Goal: Information Seeking & Learning: Learn about a topic

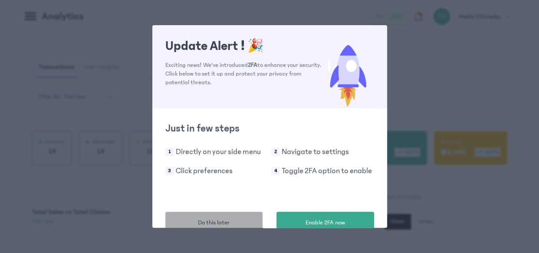
click at [230, 221] on button "Do this later" at bounding box center [214, 223] width 98 height 22
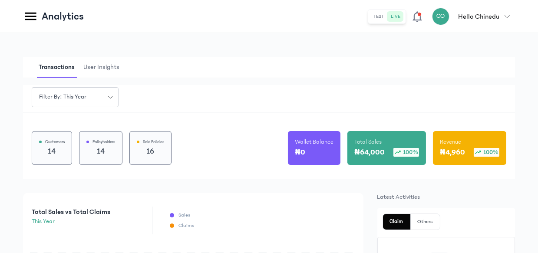
click at [506, 22] on button "CO Hello Chinedu" at bounding box center [473, 16] width 83 height 17
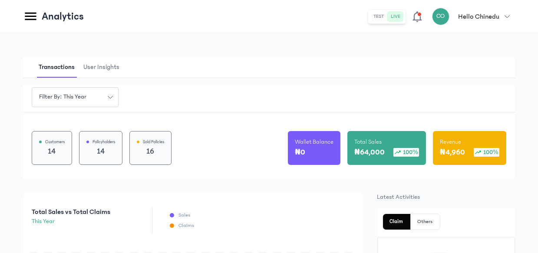
click at [30, 16] on icon at bounding box center [30, 17] width 11 height 8
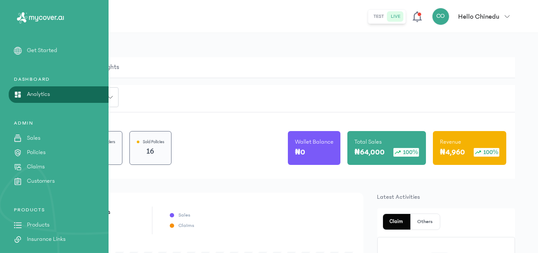
click at [44, 152] on p "Policies" at bounding box center [36, 152] width 19 height 9
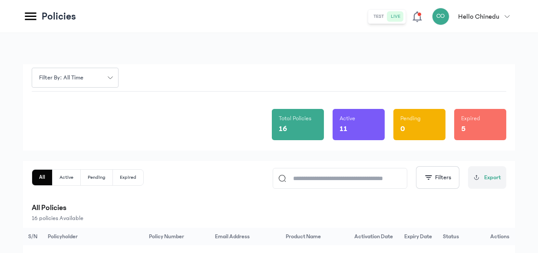
click at [28, 21] on icon at bounding box center [30, 16] width 15 height 15
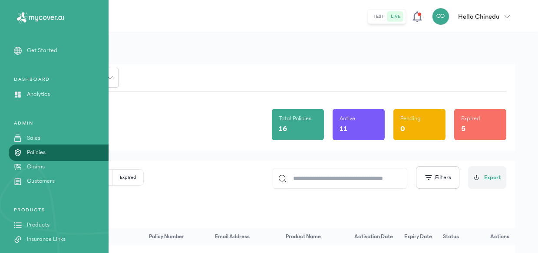
click at [40, 226] on p "Products" at bounding box center [38, 224] width 23 height 9
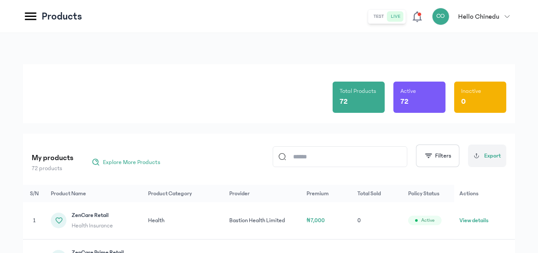
click at [308, 155] on input at bounding box center [343, 157] width 115 height 20
drag, startPoint x: 331, startPoint y: 156, endPoint x: 202, endPoint y: 153, distance: 128.9
click at [202, 153] on div "My products 9 products Explore More Products ********* Filters Export" at bounding box center [269, 156] width 474 height 34
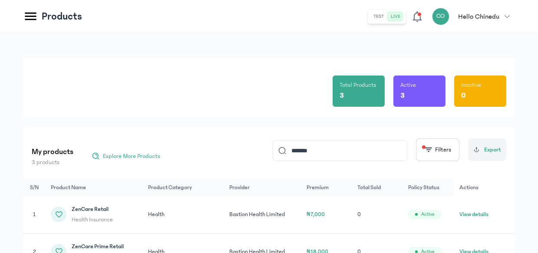
scroll to position [90, 0]
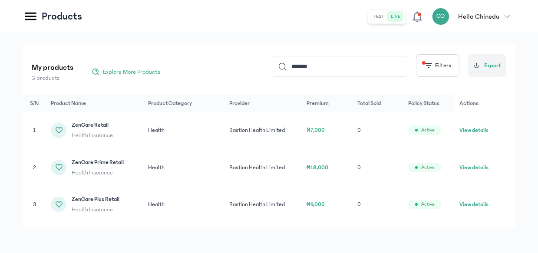
type input "*******"
click at [476, 130] on button "View details" at bounding box center [473, 130] width 29 height 9
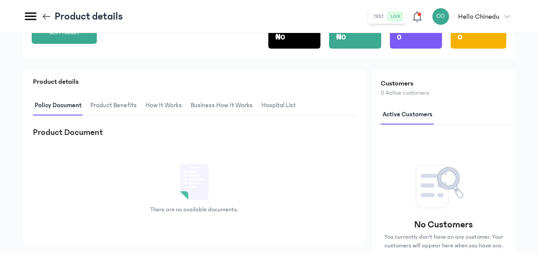
scroll to position [145, 0]
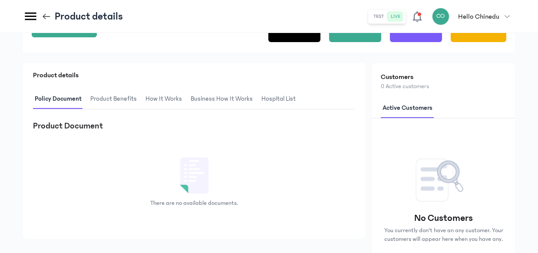
click at [123, 97] on span "Product Benefits" at bounding box center [114, 99] width 50 height 20
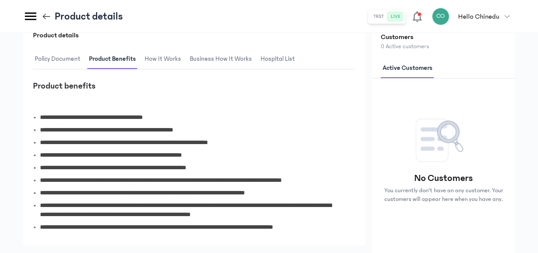
scroll to position [221, 0]
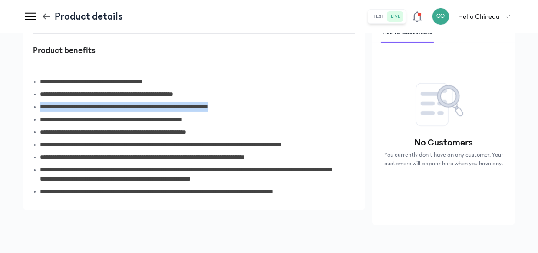
click at [353, 103] on div "**********" at bounding box center [194, 132] width 322 height 130
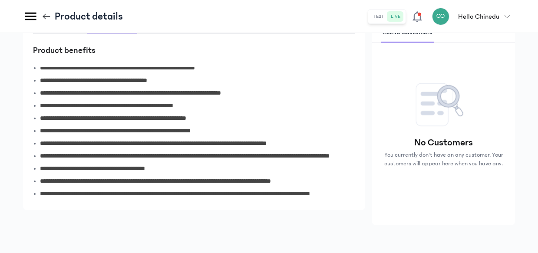
scroll to position [159, 0]
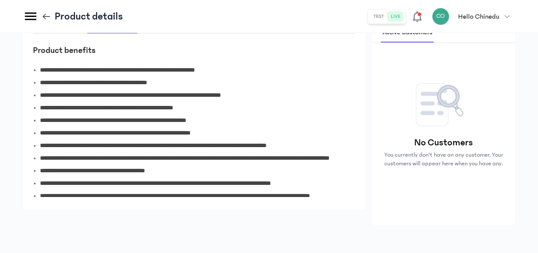
click at [355, 143] on div "**********" at bounding box center [194, 132] width 322 height 130
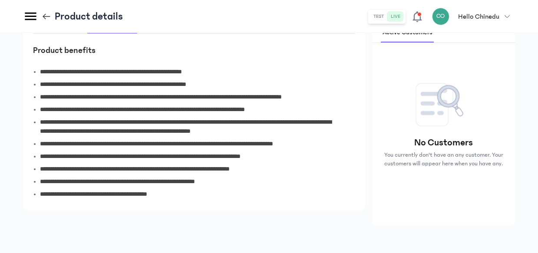
scroll to position [0, 0]
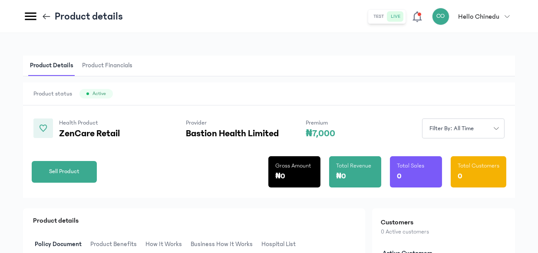
click at [31, 17] on icon at bounding box center [30, 16] width 15 height 15
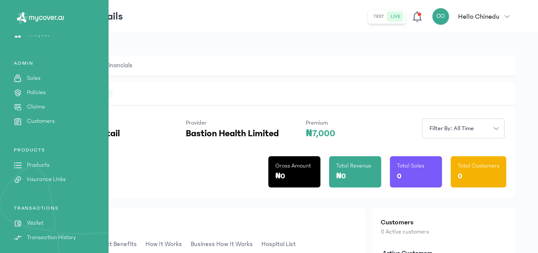
scroll to position [69, 0]
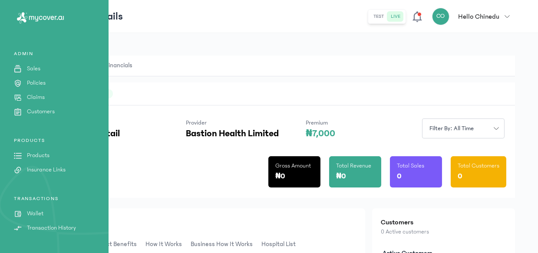
click at [36, 156] on p "Products" at bounding box center [38, 155] width 23 height 9
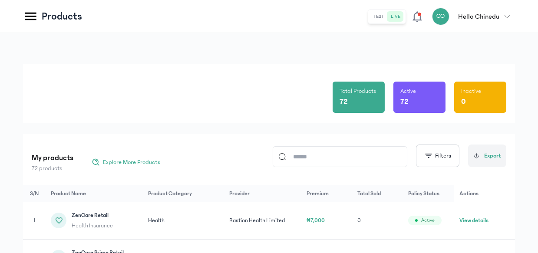
click at [33, 15] on icon at bounding box center [30, 16] width 15 height 15
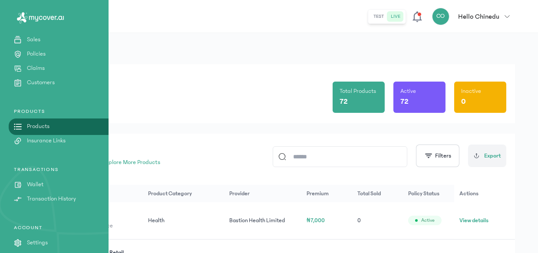
scroll to position [95, 0]
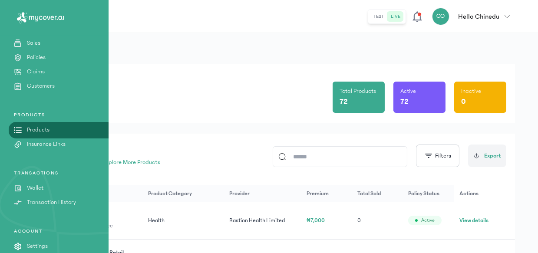
click at [46, 85] on p "Customers" at bounding box center [41, 86] width 28 height 9
